Goal: Check status: Check status

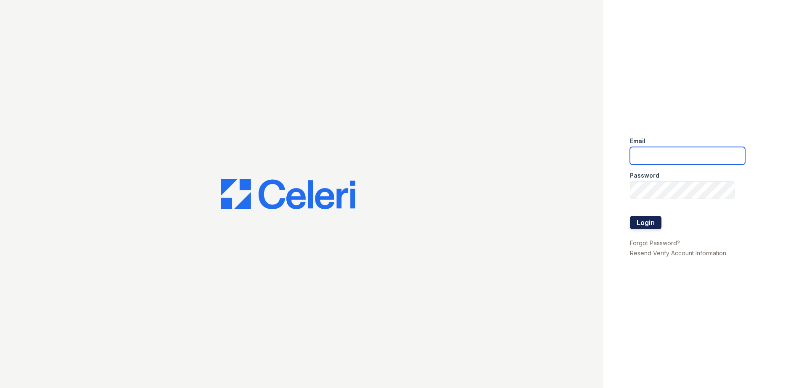
type input "[EMAIL_ADDRESS][DOMAIN_NAME]"
click at [651, 227] on button "Login" at bounding box center [646, 222] width 32 height 13
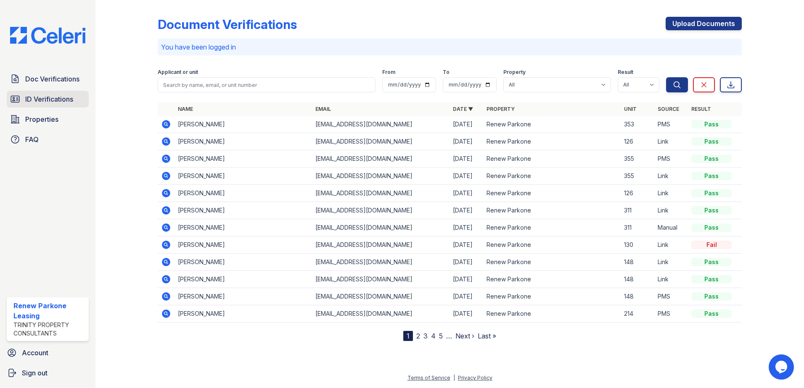
click at [45, 96] on span "ID Verifications" at bounding box center [49, 99] width 48 height 10
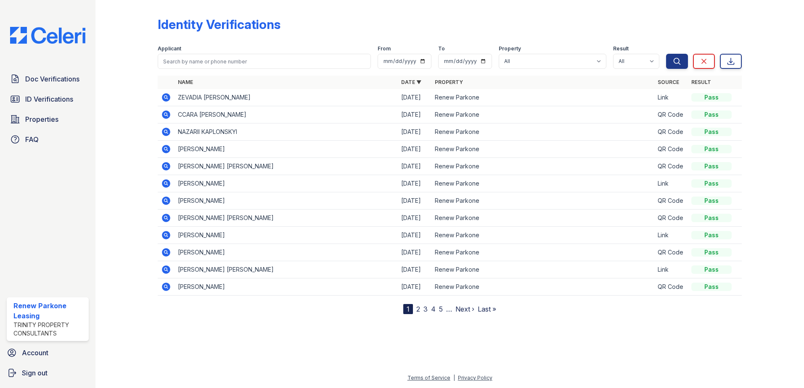
click at [166, 101] on icon at bounding box center [166, 97] width 8 height 8
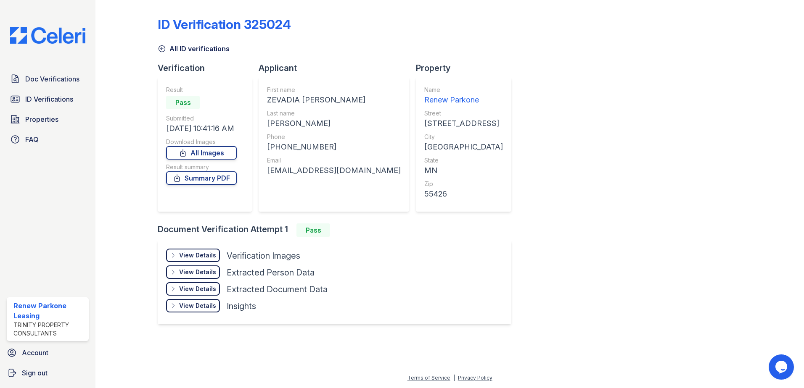
click at [214, 255] on div "View Details" at bounding box center [197, 255] width 37 height 8
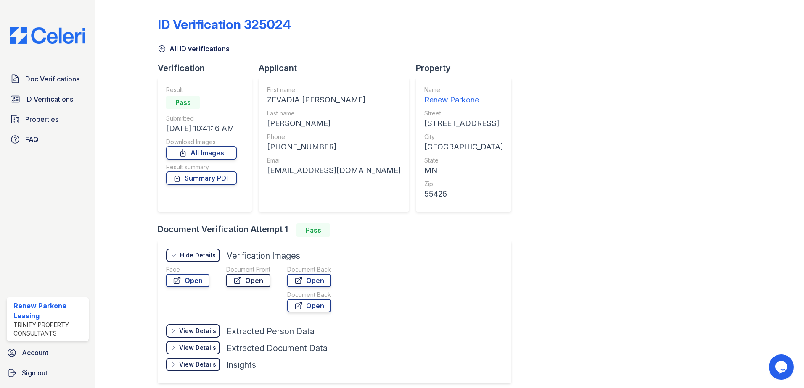
click at [237, 280] on icon at bounding box center [237, 281] width 8 height 8
click at [185, 280] on link "Open" at bounding box center [187, 280] width 43 height 13
click at [42, 96] on span "ID Verifications" at bounding box center [49, 99] width 48 height 10
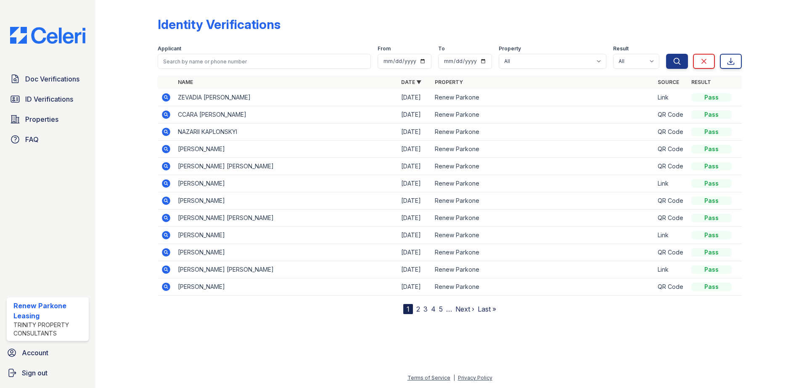
click at [165, 167] on icon at bounding box center [166, 166] width 10 height 10
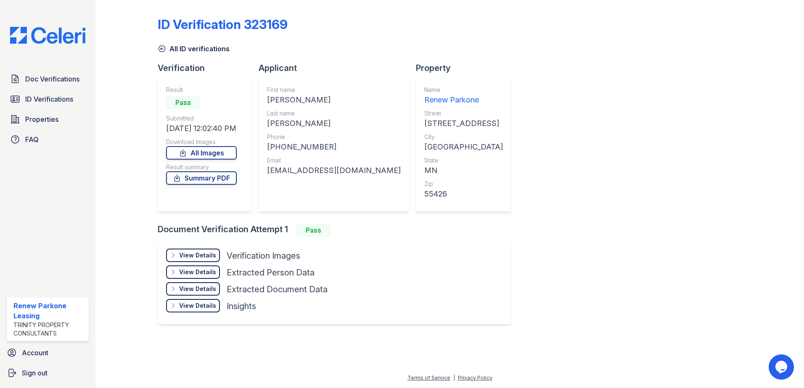
click at [206, 251] on div "View Details Details" at bounding box center [193, 255] width 54 height 13
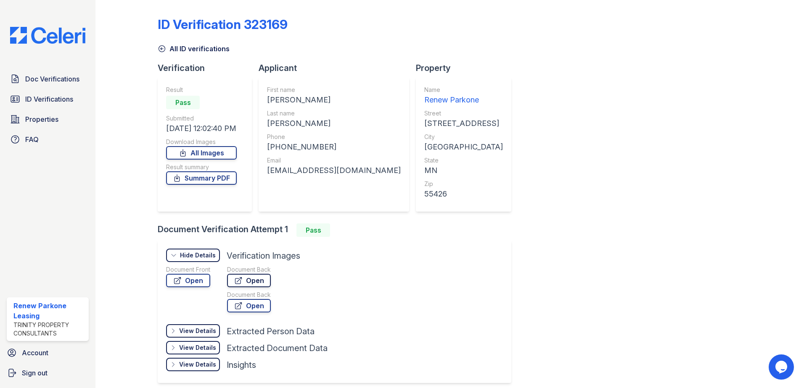
click at [238, 283] on icon at bounding box center [238, 281] width 8 height 8
click at [192, 283] on link "Open" at bounding box center [188, 280] width 44 height 13
click at [161, 47] on icon at bounding box center [162, 49] width 8 height 8
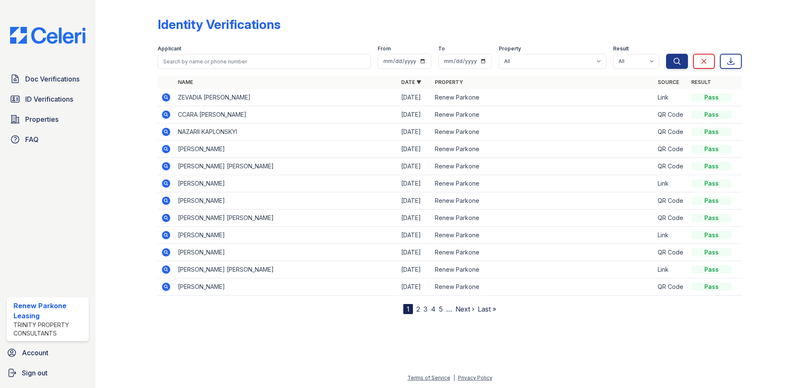
click at [304, 334] on div at bounding box center [449, 350] width 681 height 45
